Goal: Information Seeking & Learning: Learn about a topic

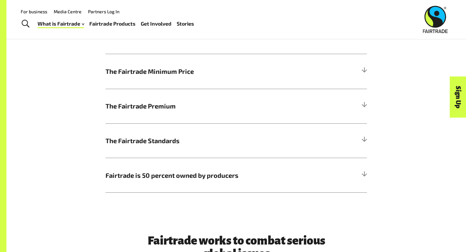
scroll to position [344, 0]
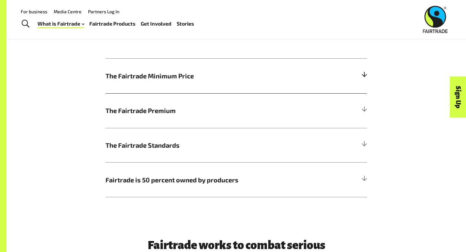
click at [193, 68] on h5 "The Fairtrade Minimum Price" at bounding box center [235, 76] width 261 height 35
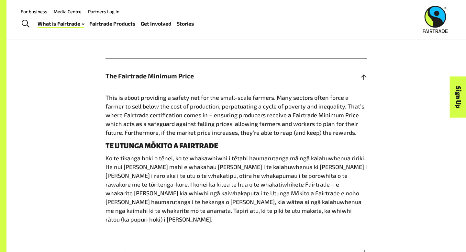
click at [193, 68] on h5 "The Fairtrade Minimum Price" at bounding box center [235, 76] width 261 height 35
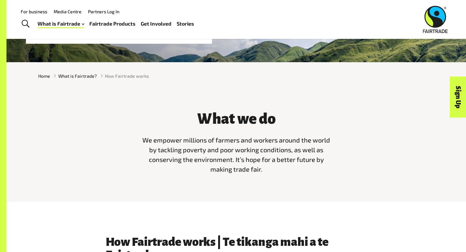
scroll to position [137, 0]
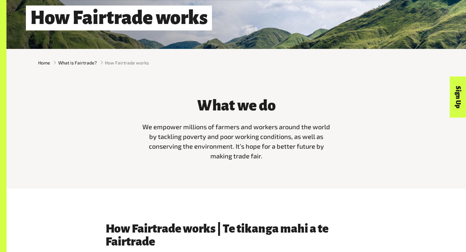
drag, startPoint x: 141, startPoint y: 124, endPoint x: 328, endPoint y: 184, distance: 196.3
click at [328, 184] on div "What we do We empower millions of farmers and workers around the world by tackl…" at bounding box center [235, 132] width 459 height 112
copy span "We empower millions of farmers and workers around the world by tackling poverty…"
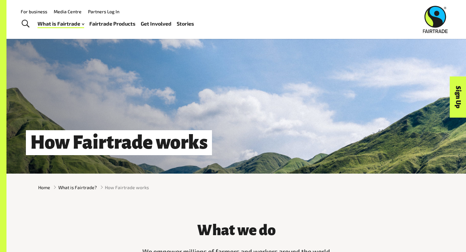
scroll to position [0, 0]
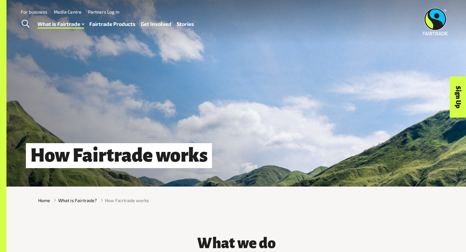
click at [25, 22] on span "Toggle Search" at bounding box center [26, 24] width 8 height 8
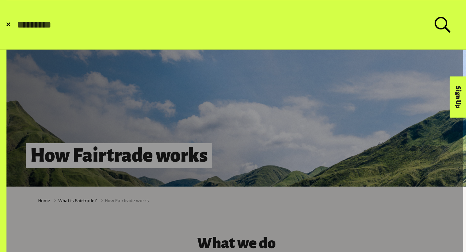
paste input "**********"
type input "**********"
click at [16, 25] on button "Submit Search" at bounding box center [16, 25] width 0 height 0
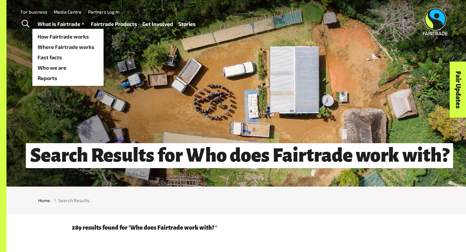
click at [79, 26] on link "What is Fairtrade" at bounding box center [62, 23] width 48 height 9
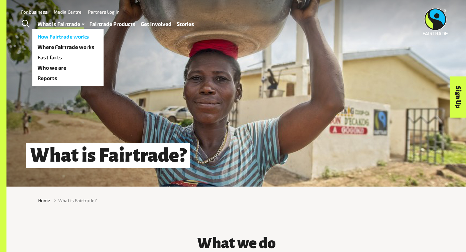
click at [79, 36] on link "How Fairtrade works" at bounding box center [67, 36] width 71 height 10
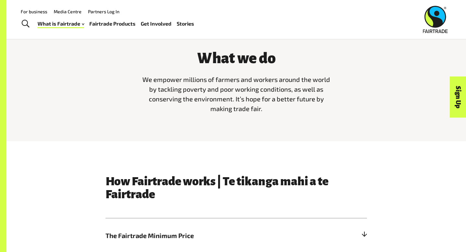
scroll to position [64, 0]
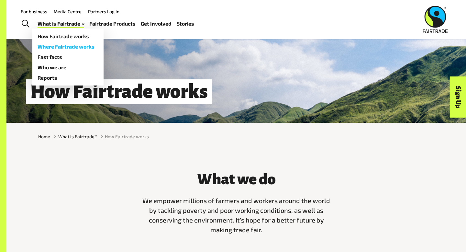
click at [66, 48] on link "Where Fairtrade works" at bounding box center [67, 46] width 71 height 10
